Goal: Check status: Check status

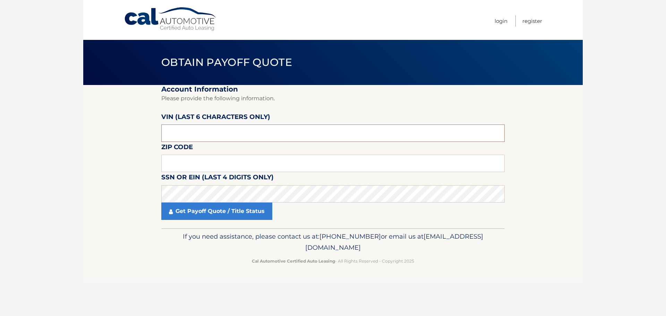
click at [210, 133] on input "text" at bounding box center [332, 132] width 343 height 17
type input "401186"
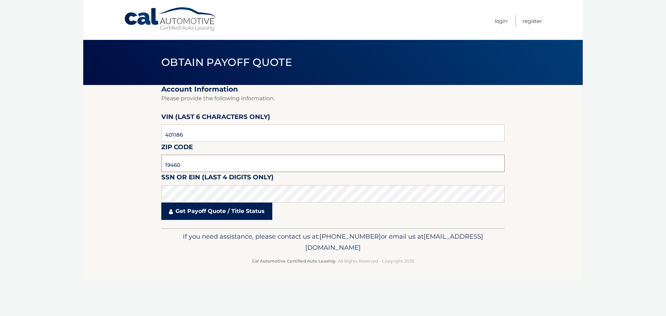
type input "19460"
click at [214, 216] on link "Get Payoff Quote / Title Status" at bounding box center [216, 210] width 111 height 17
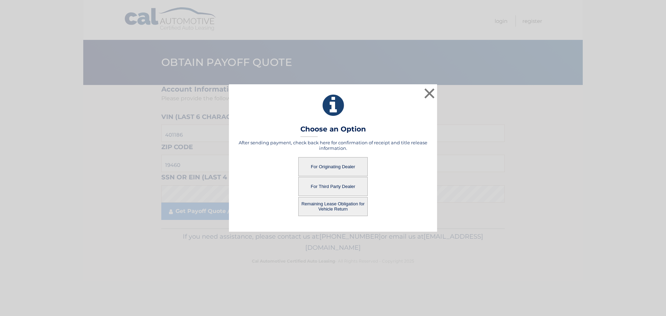
click at [344, 171] on button "For Originating Dealer" at bounding box center [332, 166] width 69 height 19
click at [333, 169] on button "For Originating Dealer" at bounding box center [332, 166] width 69 height 19
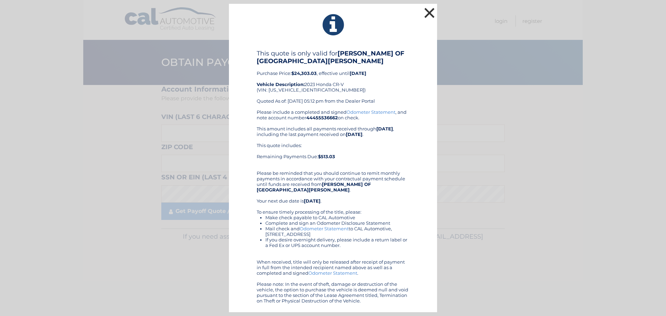
click at [433, 15] on button "×" at bounding box center [429, 13] width 14 height 14
